Goal: Information Seeking & Learning: Find specific page/section

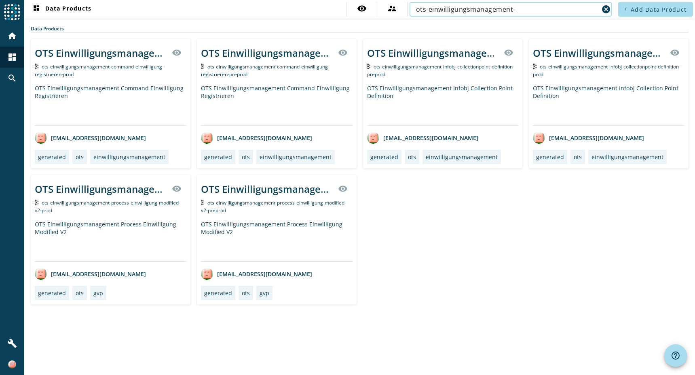
drag, startPoint x: 516, startPoint y: 8, endPoint x: 377, endPoint y: 9, distance: 138.4
click at [377, 9] on div "visibility supervisor_account ots-einwilligungsmanagement- cancel" at bounding box center [480, 9] width 267 height 15
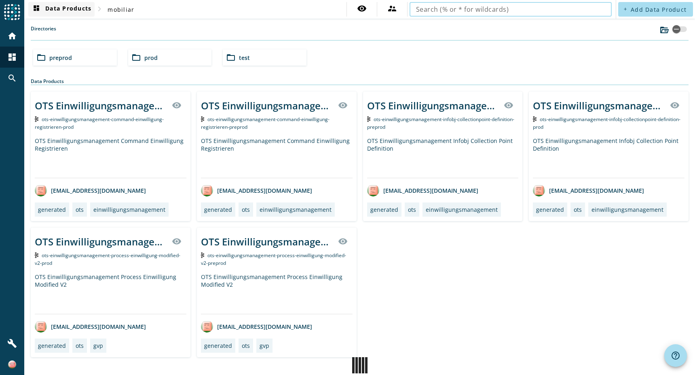
click at [65, 7] on span "dashboard Data Products" at bounding box center [62, 9] width 60 height 10
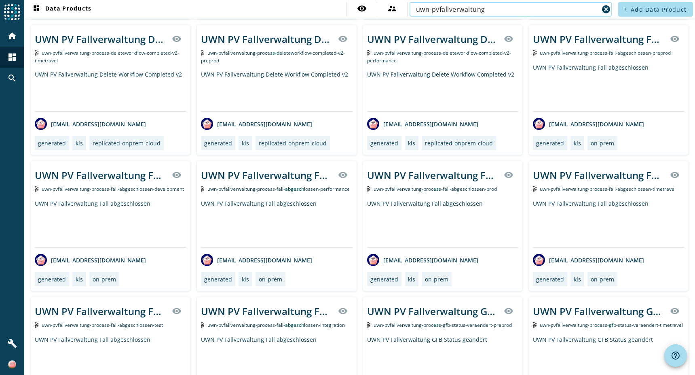
scroll to position [324, 0]
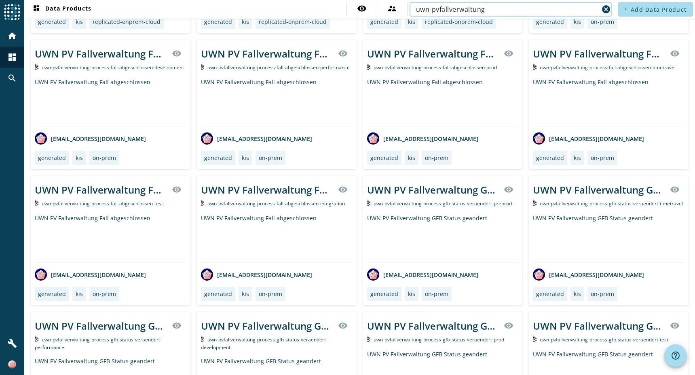
type input "uwn-pvfallverwaltung"
